Goal: Transaction & Acquisition: Purchase product/service

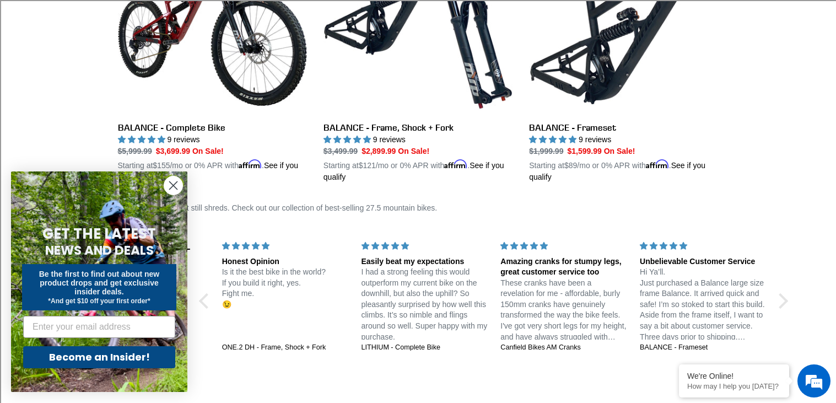
click at [176, 186] on circle "Close dialog" at bounding box center [173, 185] width 18 height 18
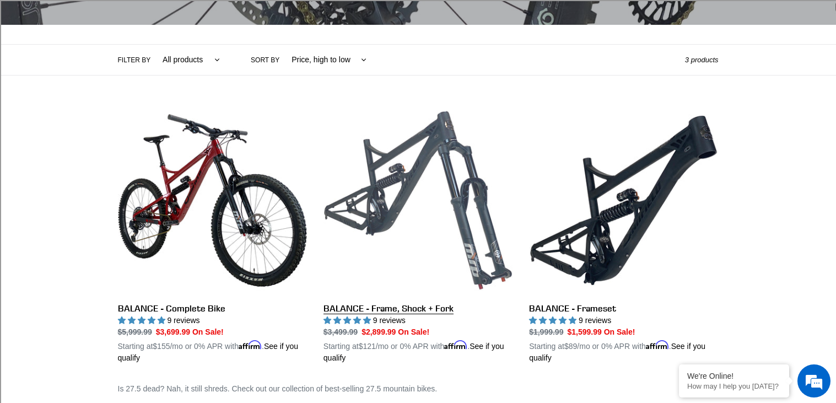
scroll to position [223, 0]
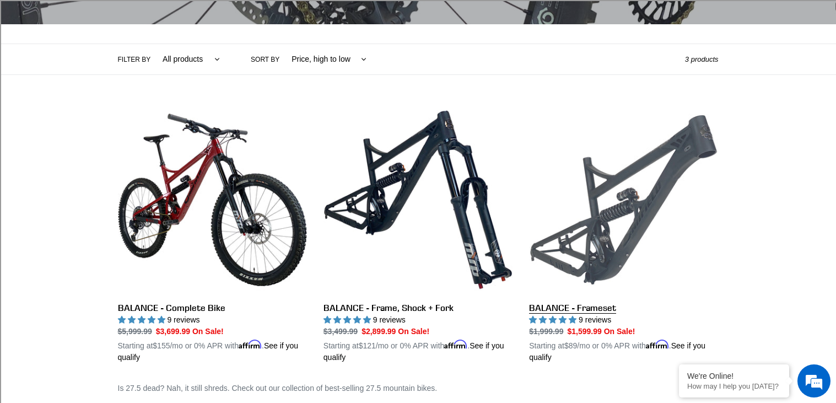
click at [589, 240] on link "BALANCE - Frameset" at bounding box center [623, 234] width 189 height 258
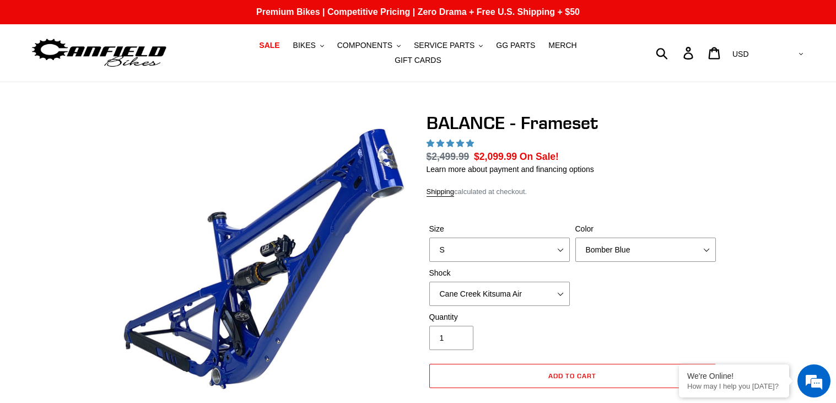
select select "Cane Creek Kitsuma Air"
select select "highest-rating"
click at [618, 241] on select "Bomber Blue Goat's Blood Stealth Black" at bounding box center [645, 250] width 141 height 24
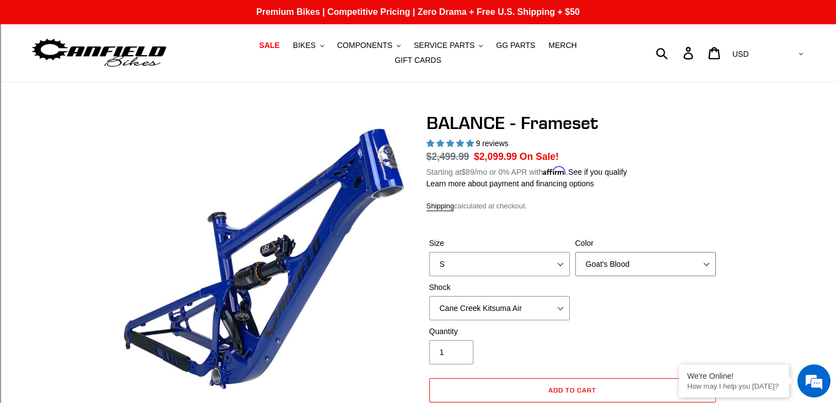
click at [575, 252] on select "Bomber Blue Goat's Blood Stealth Black" at bounding box center [645, 264] width 141 height 24
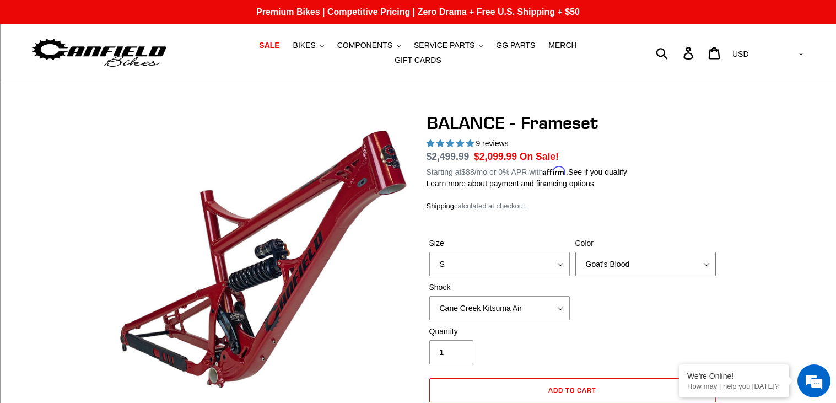
click at [600, 260] on select "Bomber Blue Goat's Blood Stealth Black" at bounding box center [645, 264] width 141 height 24
select select "Stealth Black"
click at [575, 252] on select "Bomber Blue Goat's Blood Stealth Black" at bounding box center [645, 264] width 141 height 24
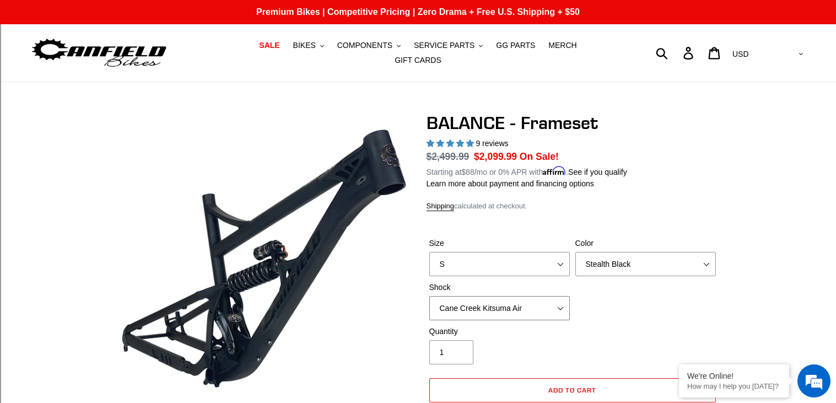
click at [509, 309] on select "No Shock Cane Creek Kitsuma Air Öhlins TTX2 Air EXT Storia V3-S" at bounding box center [499, 308] width 141 height 24
select select "No Shock"
click at [429, 296] on select "No Shock Cane Creek Kitsuma Air Öhlins TTX2 Air EXT Storia V3-S" at bounding box center [499, 308] width 141 height 24
click at [520, 297] on select "No Shock Cane Creek Kitsuma Air Öhlins TTX2 Air EXT Storia V3-S" at bounding box center [499, 308] width 141 height 24
click at [320, 48] on icon ".cls-1{fill:#231f20}" at bounding box center [322, 46] width 4 height 4
